Goal: Check status: Check status

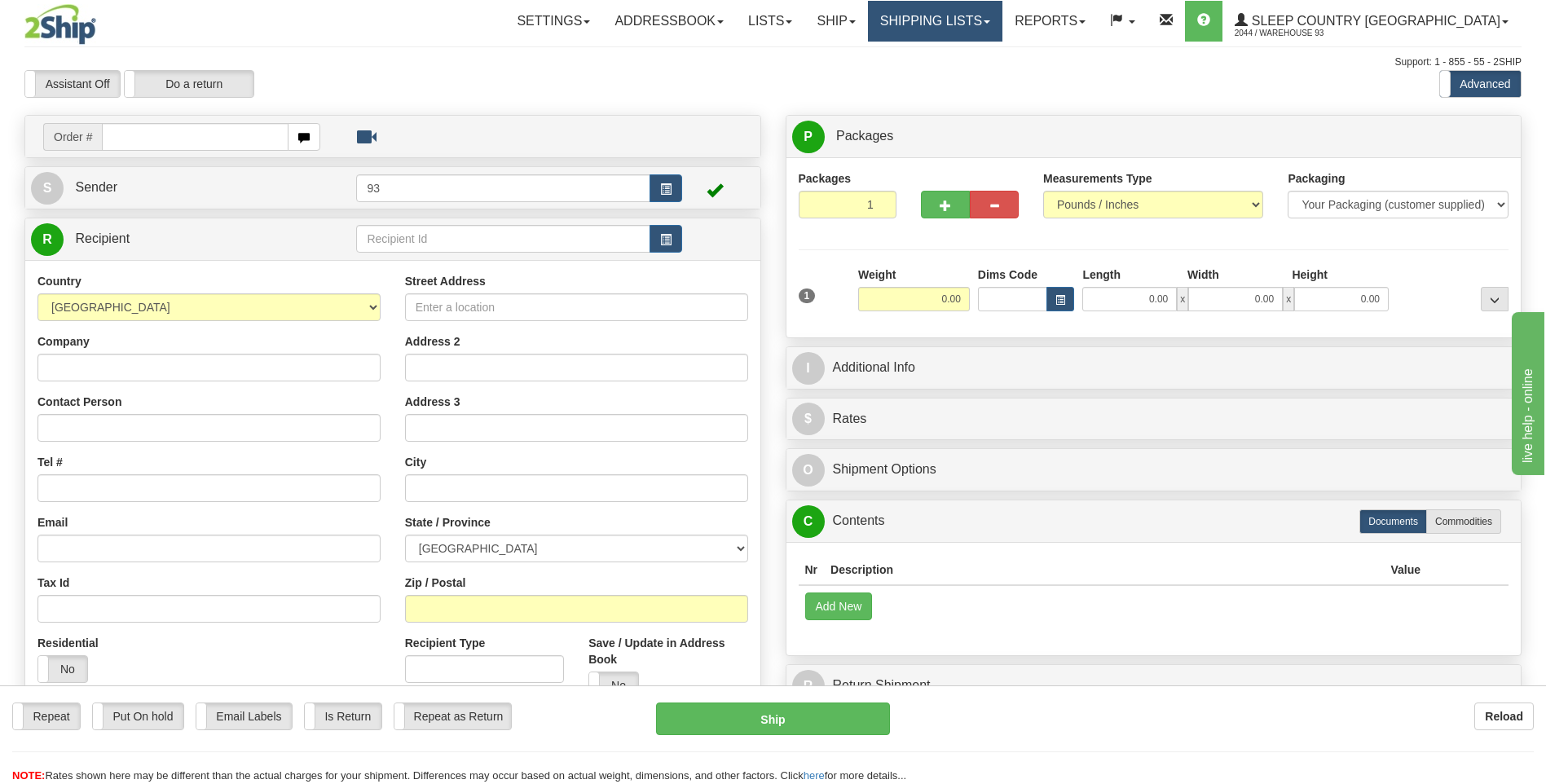
click at [1003, 18] on link "Shipping lists" at bounding box center [936, 21] width 134 height 41
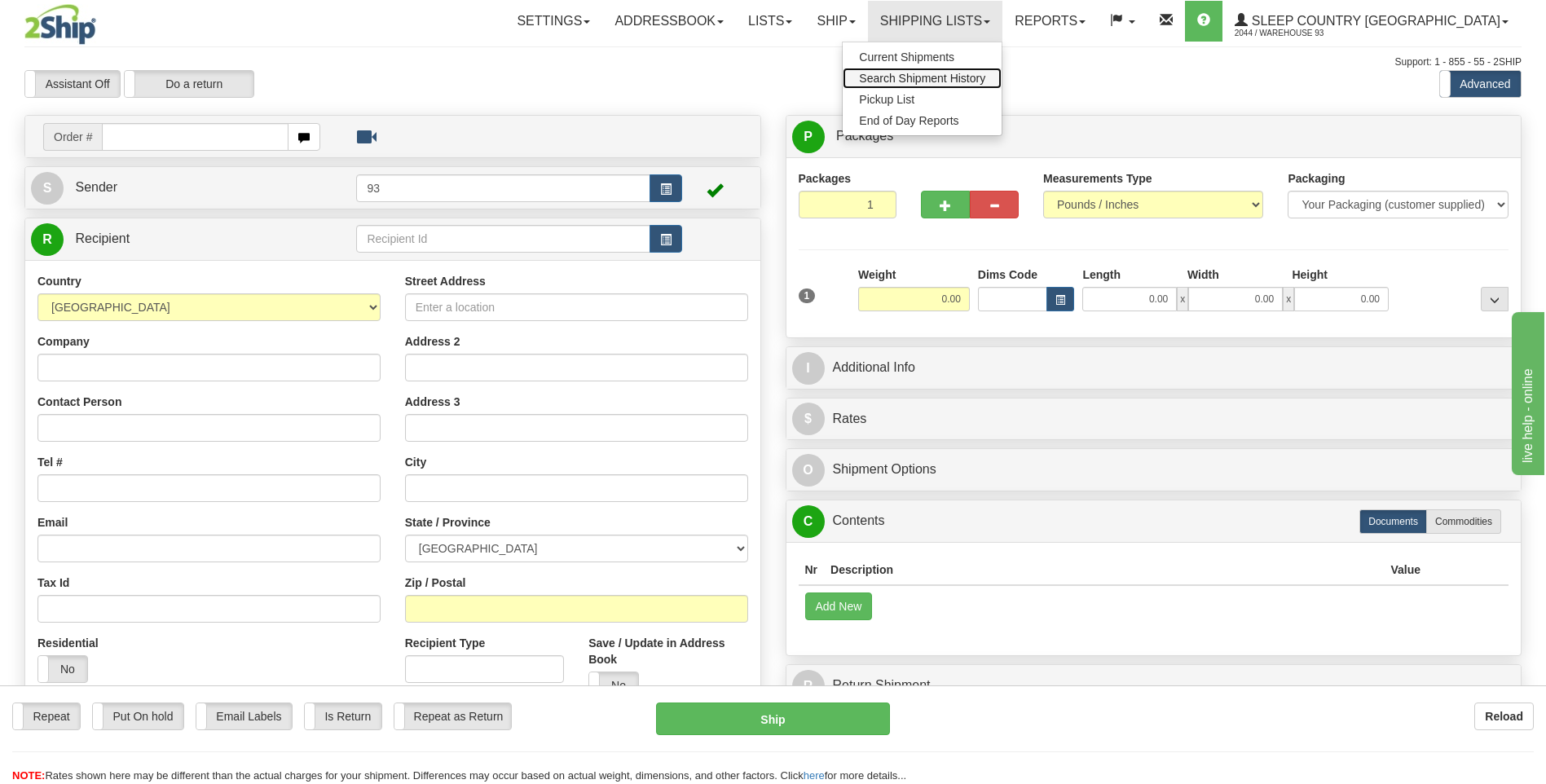
click at [985, 76] on span "Search Shipment History" at bounding box center [922, 78] width 126 height 13
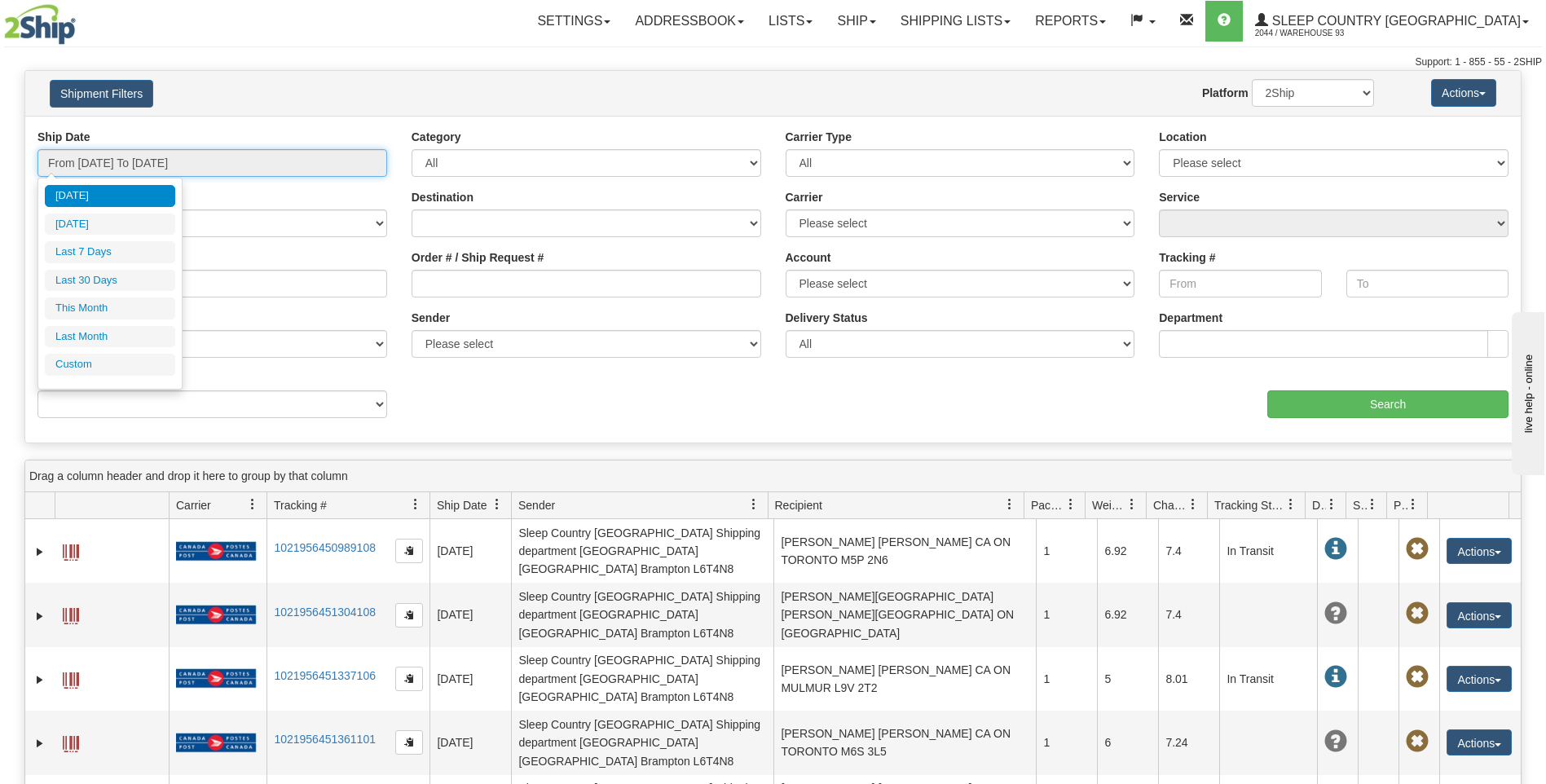
click at [149, 153] on input "From 08/12/2025 To 08/13/2025" at bounding box center [211, 163] width 349 height 27
click at [112, 276] on li "Last 30 Days" at bounding box center [110, 280] width 130 height 22
type input "From 07/15/2025 To 08/13/2025"
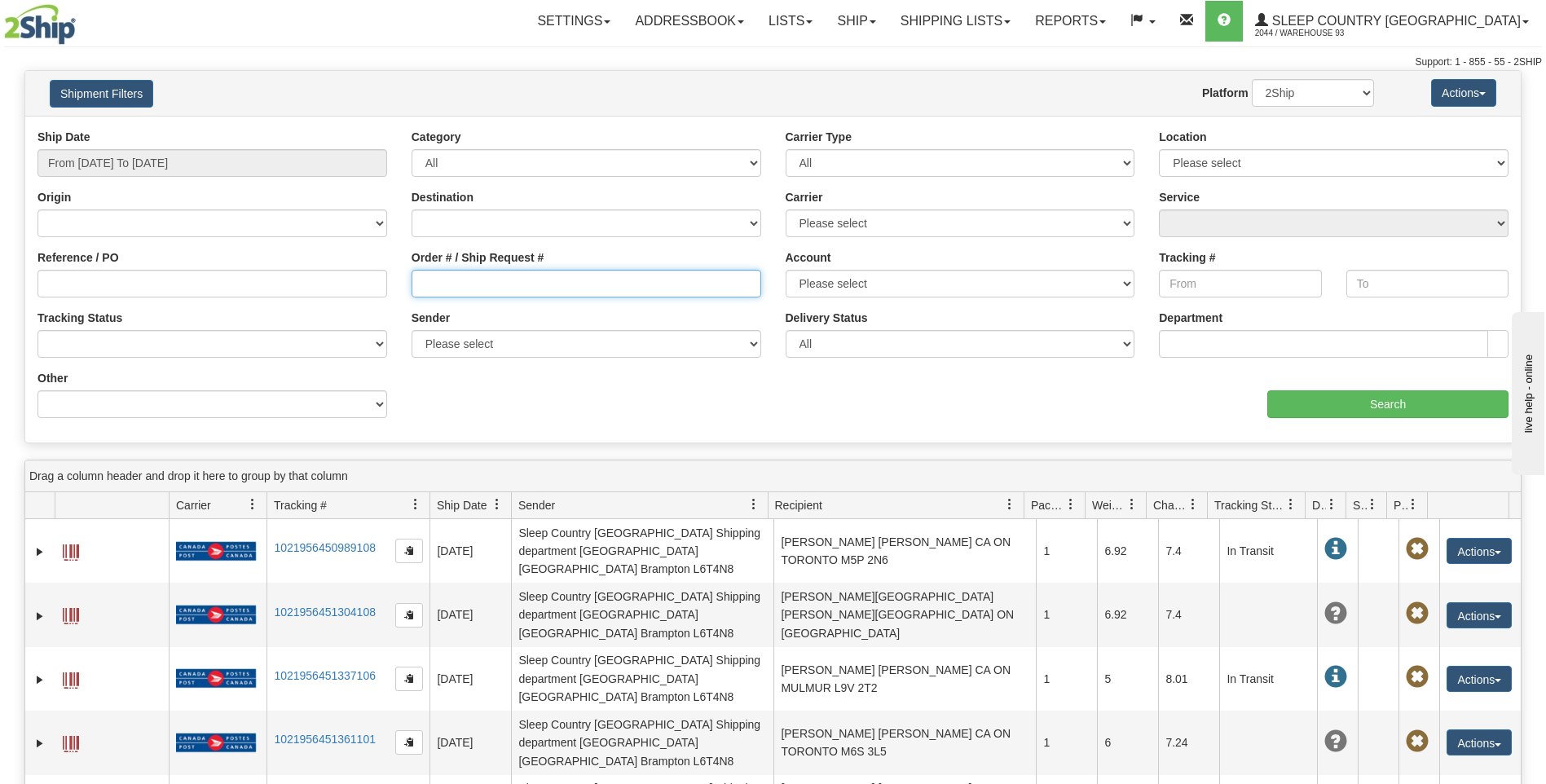
click at [435, 278] on input "Order # / Ship Request #" at bounding box center [585, 283] width 349 height 27
click at [425, 276] on input "Order # / Ship Request #" at bounding box center [585, 283] width 349 height 27
paste input "9007H964642"
type input "9007H964642"
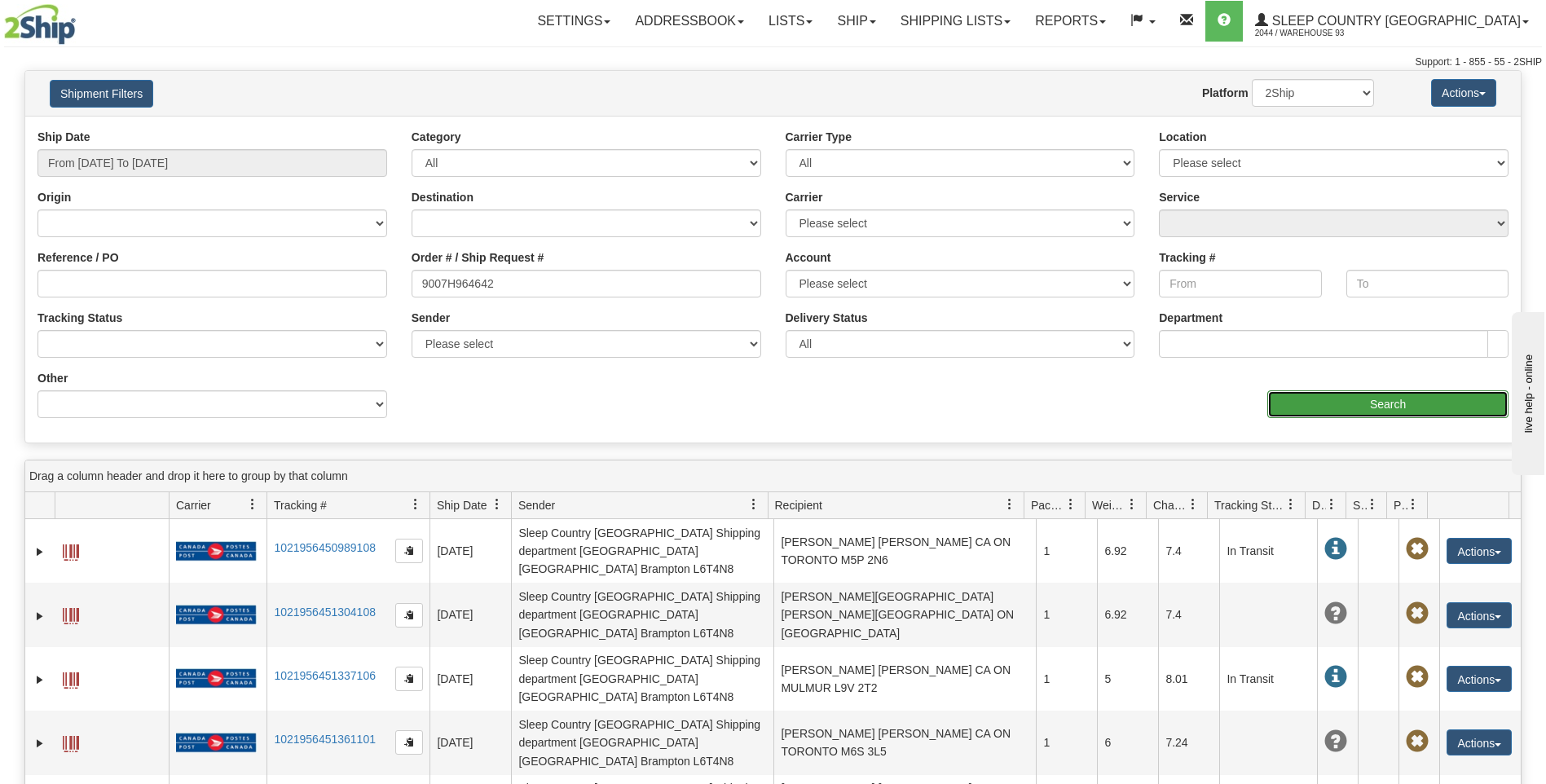
click at [1359, 398] on input "Search" at bounding box center [1388, 403] width 241 height 27
